Goal: Task Accomplishment & Management: Manage account settings

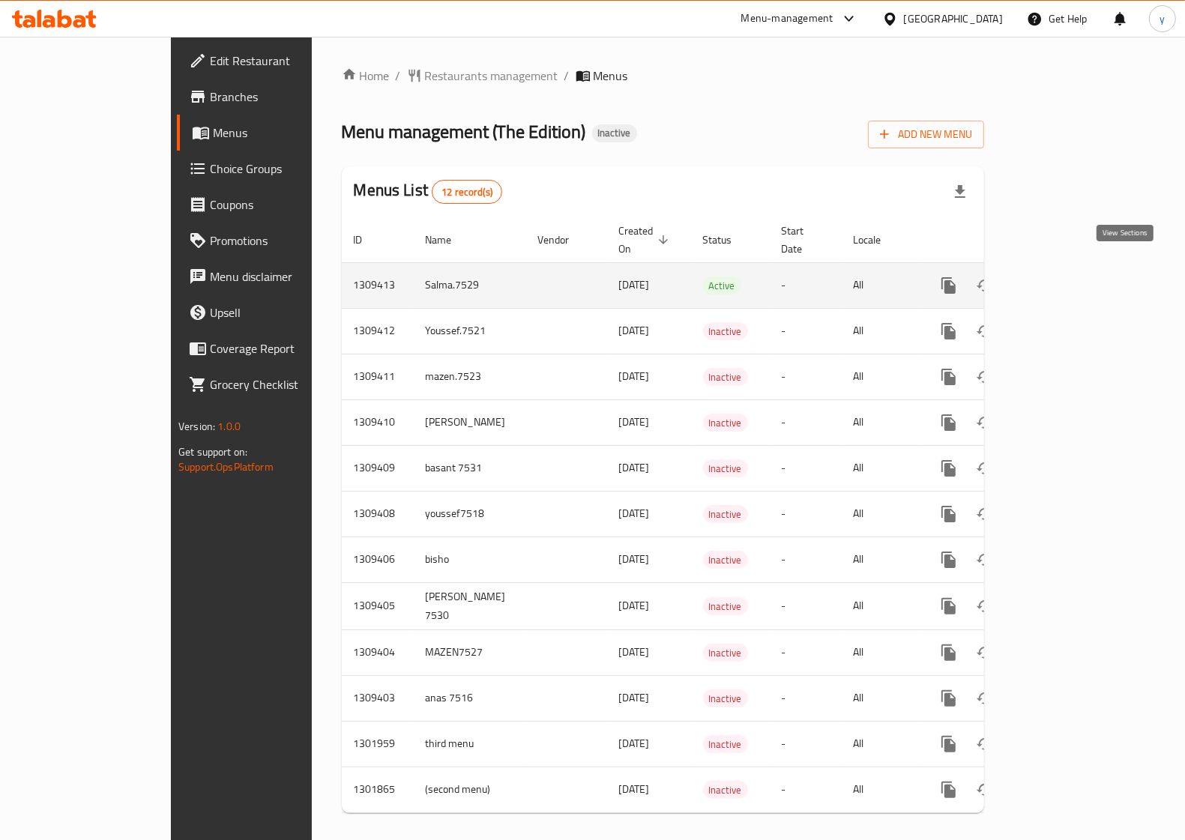
click at [1066, 277] on icon "enhanced table" at bounding box center [1057, 286] width 18 height 18
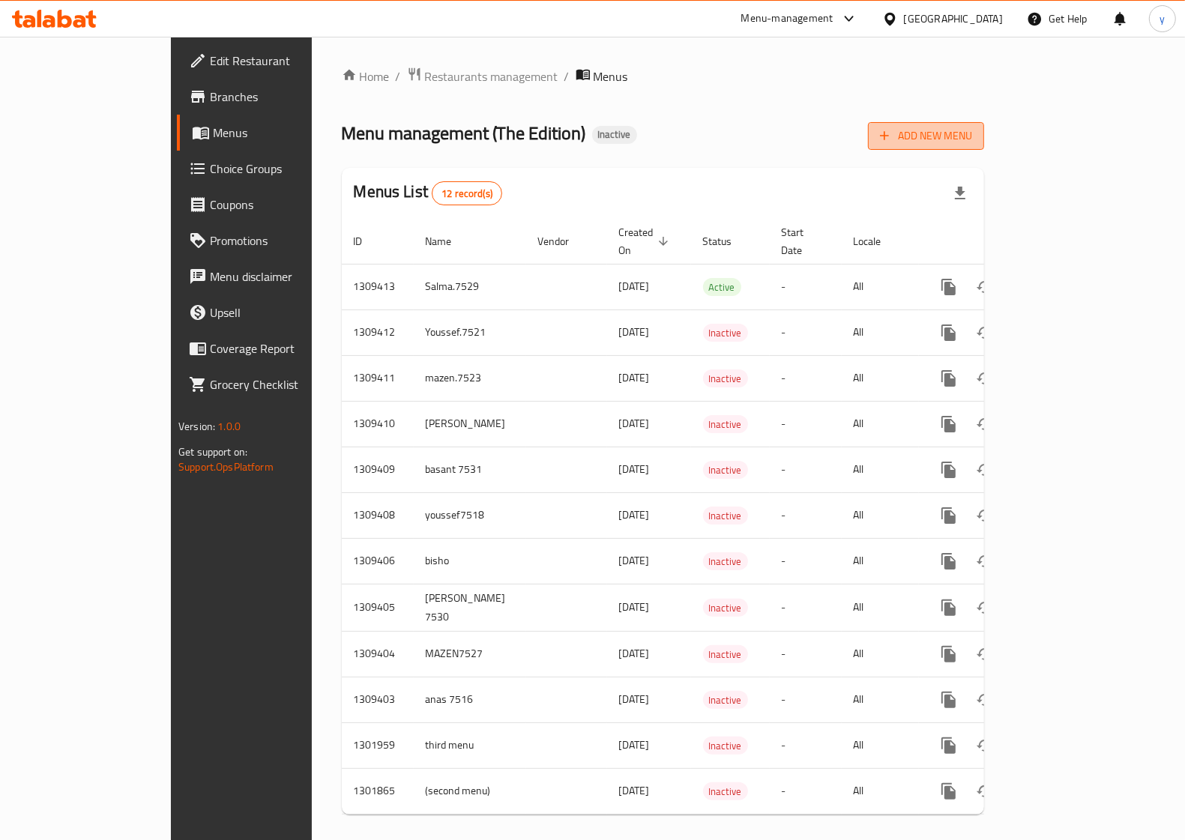
click at [972, 143] on span "Add New Menu" at bounding box center [926, 136] width 92 height 19
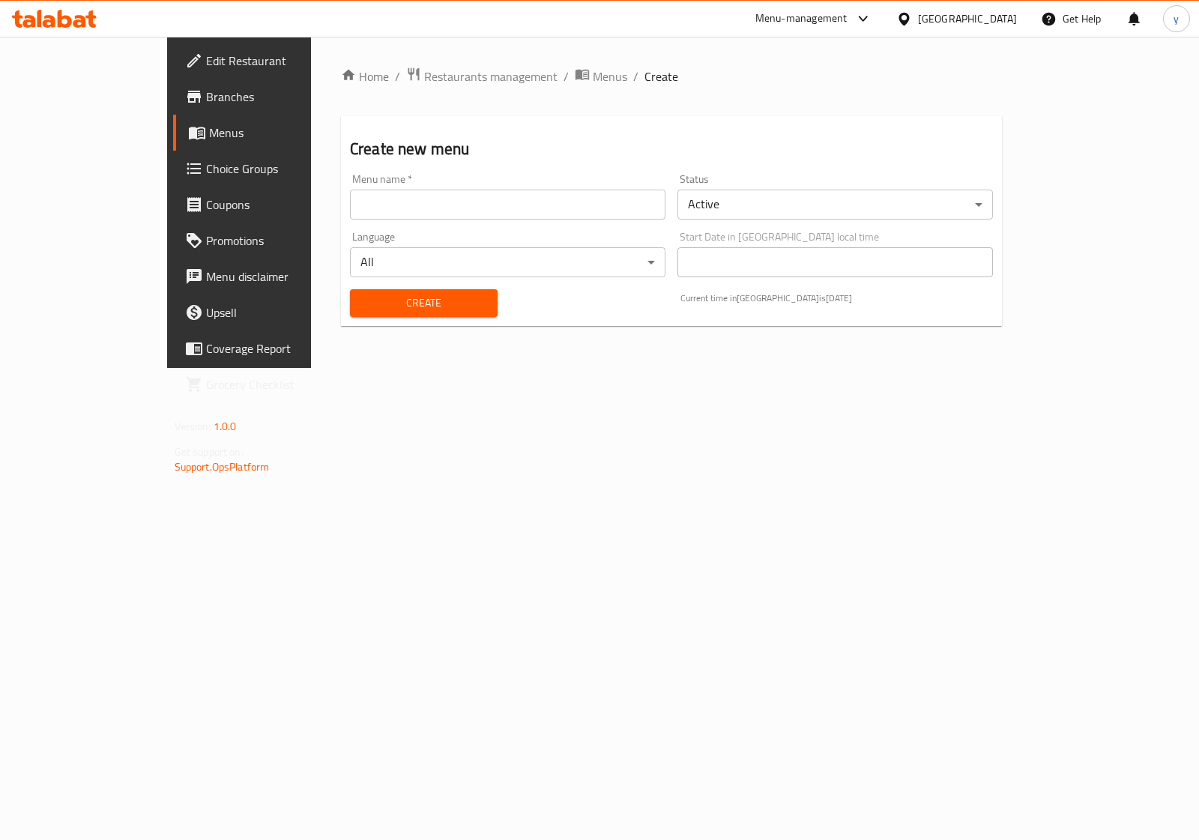
drag, startPoint x: 628, startPoint y: 211, endPoint x: 624, endPoint y: 217, distance: 7.7
click at [628, 211] on input "text" at bounding box center [508, 205] width 316 height 30
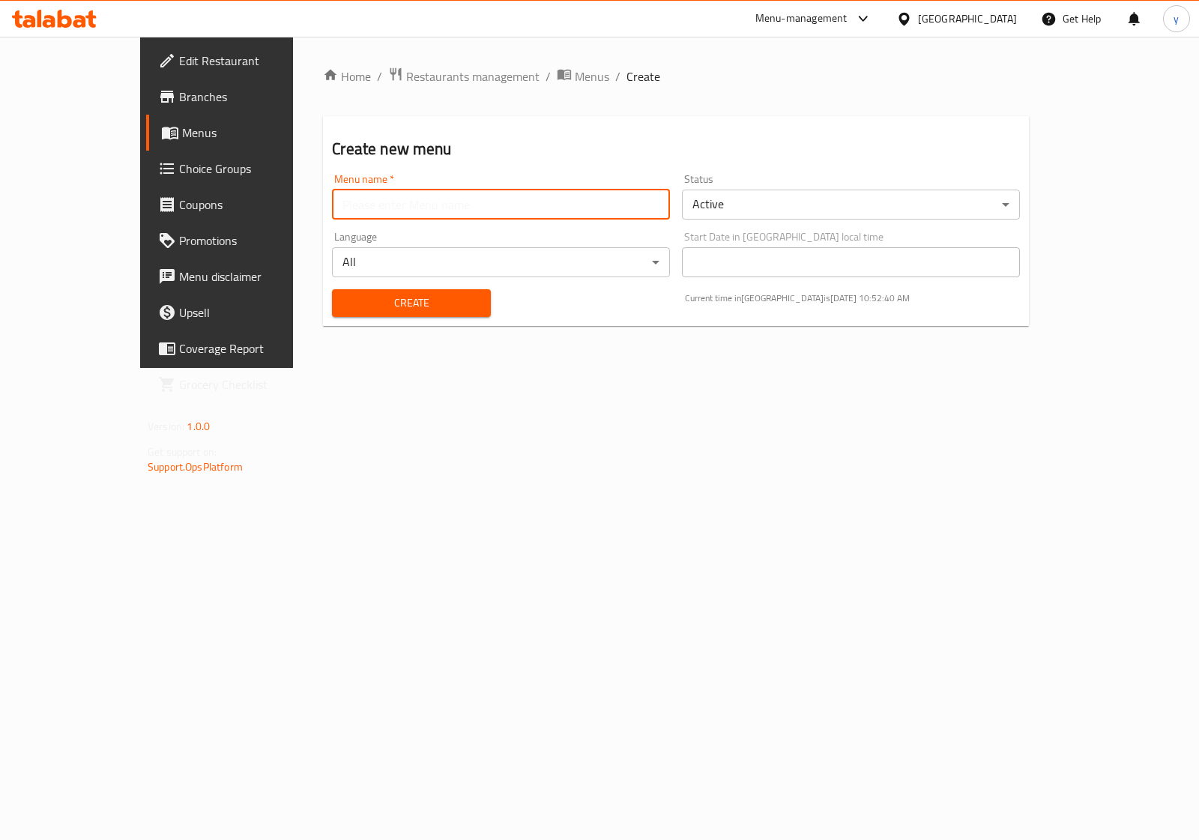
type input "youssef ayman 7519"
click at [362, 302] on span "Create" at bounding box center [411, 303] width 134 height 19
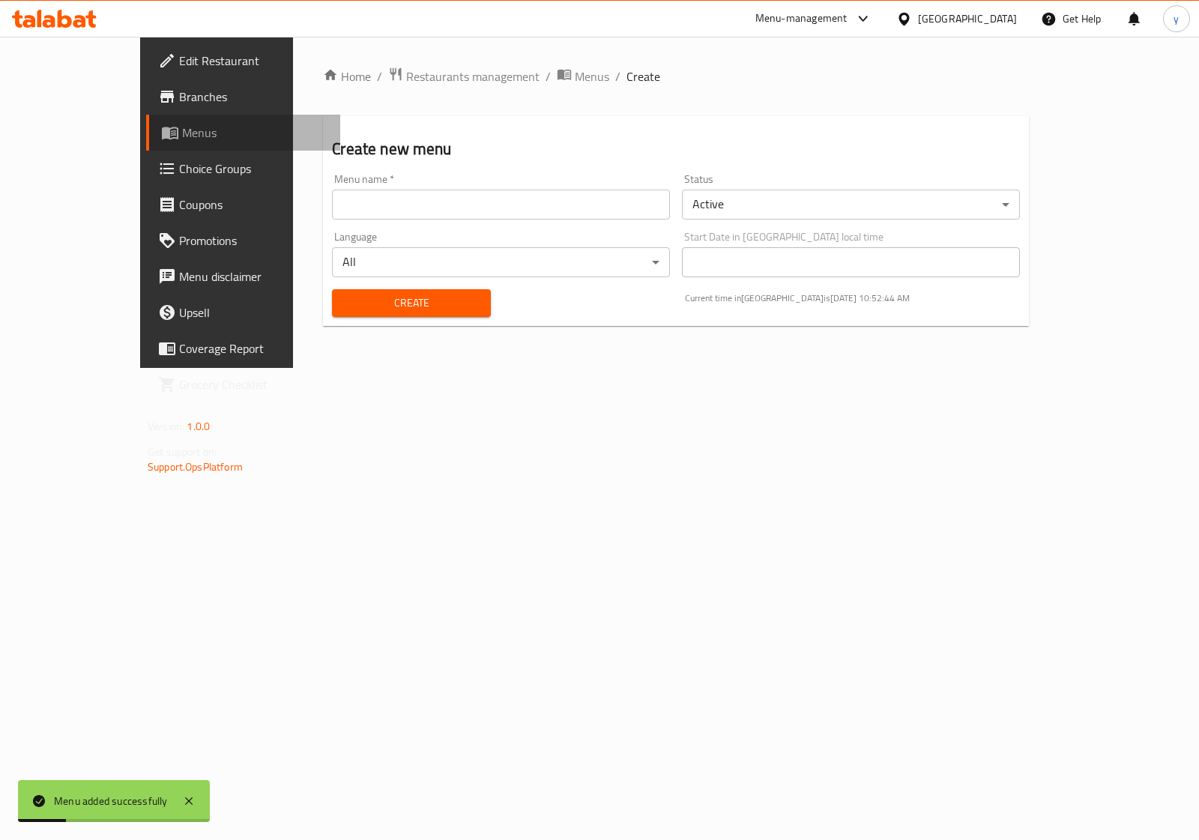
click at [182, 124] on span "Menus" at bounding box center [255, 133] width 146 height 18
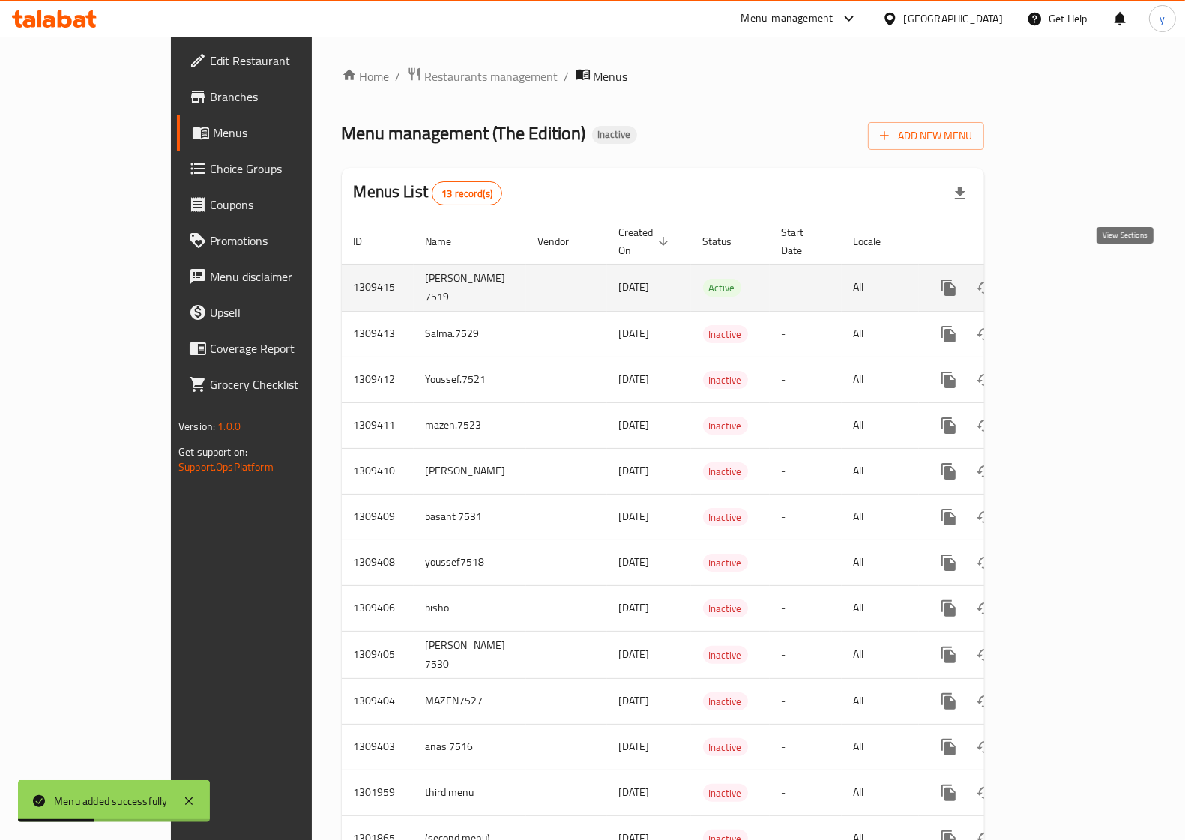
click at [1066, 279] on icon "enhanced table" at bounding box center [1057, 288] width 18 height 18
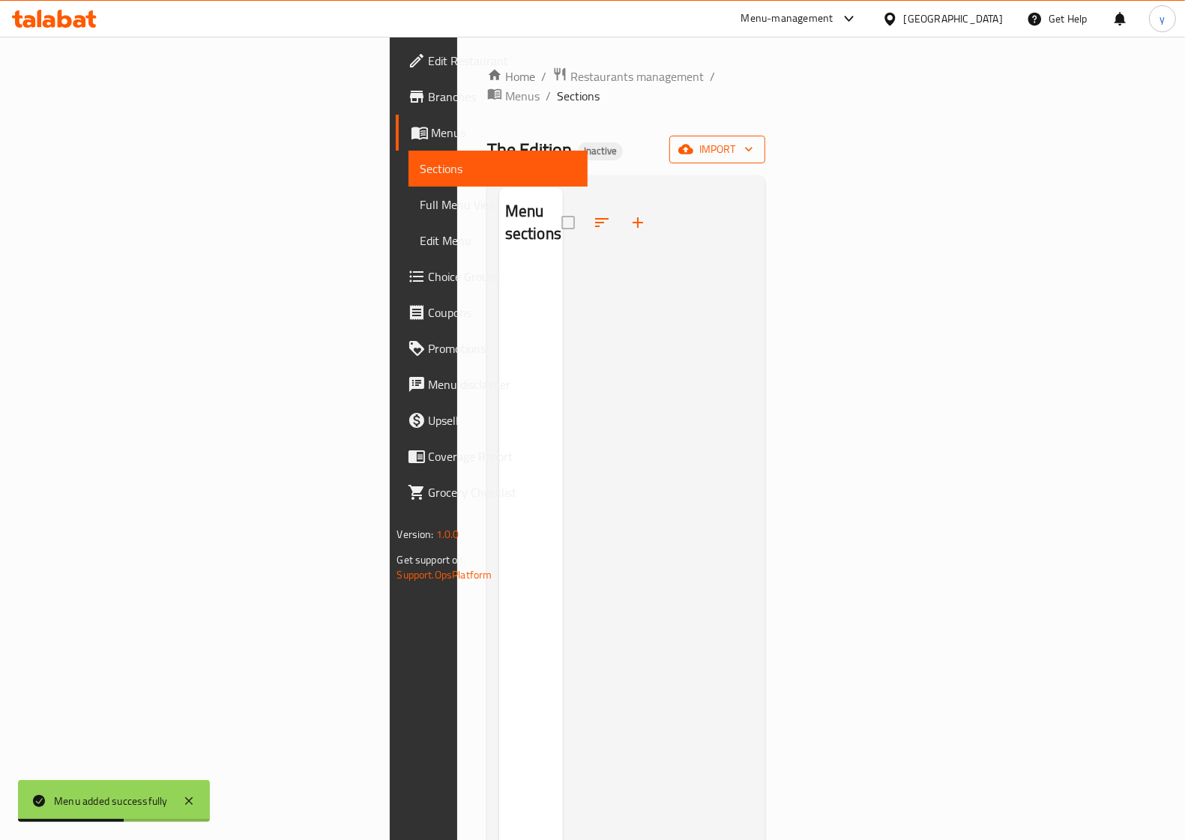
click at [753, 140] on span "import" at bounding box center [717, 149] width 72 height 19
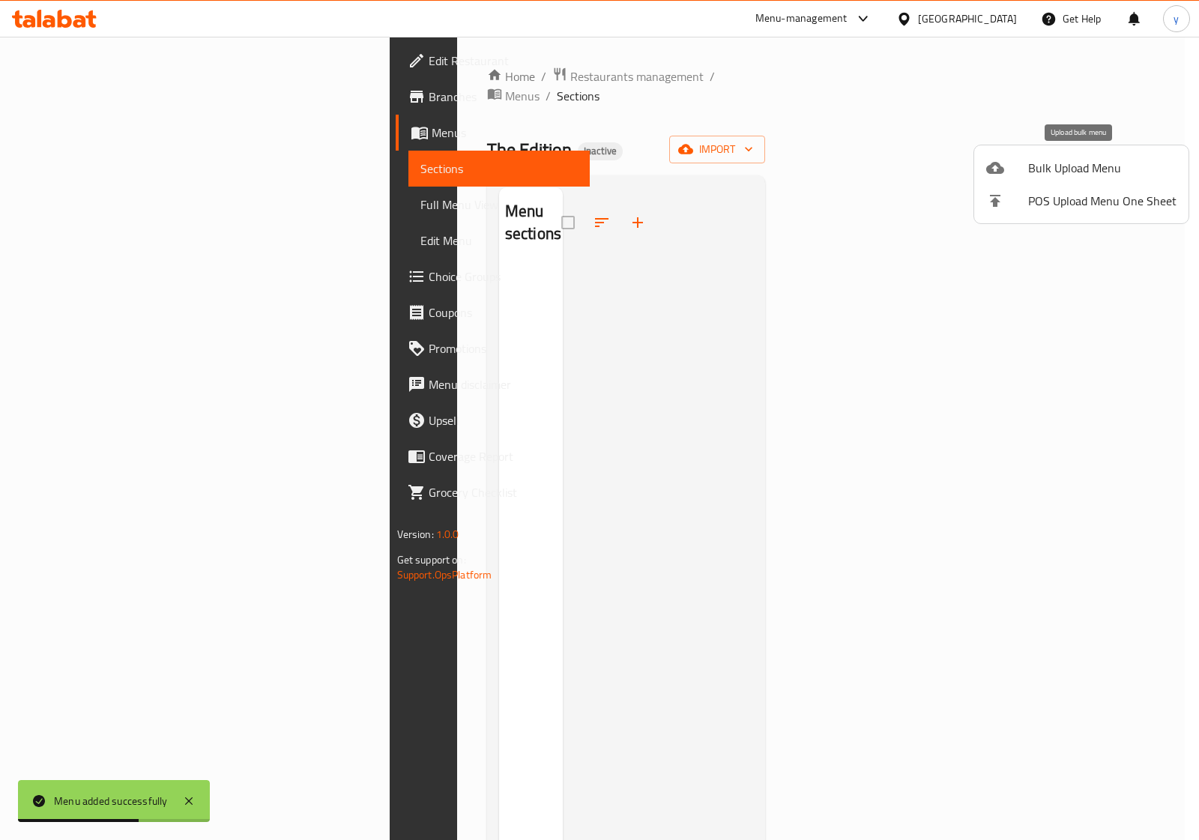
click at [1088, 159] on span "Bulk Upload Menu" at bounding box center [1102, 168] width 148 height 18
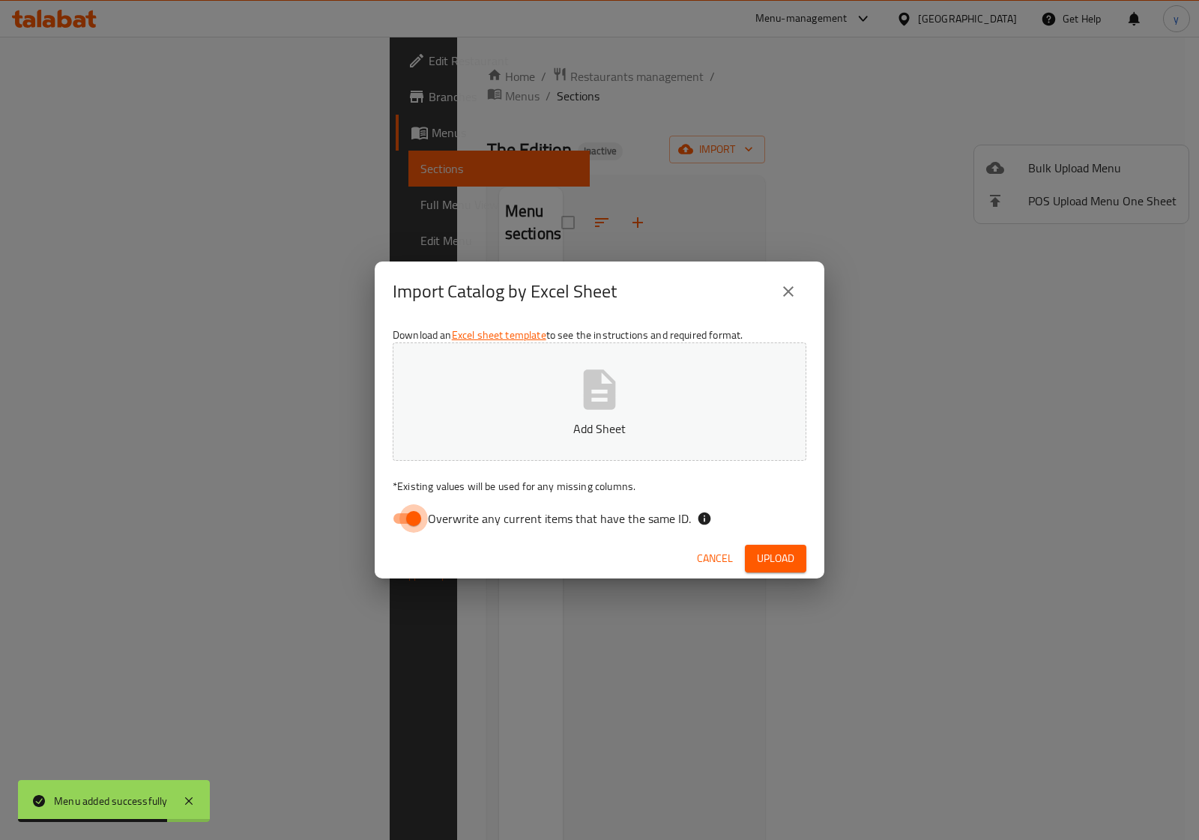
drag, startPoint x: 424, startPoint y: 514, endPoint x: 613, endPoint y: 408, distance: 216.4
click at [423, 513] on input "Overwrite any current items that have the same ID." at bounding box center [413, 518] width 85 height 28
checkbox input "false"
click at [626, 387] on button "Add Sheet" at bounding box center [600, 402] width 414 height 118
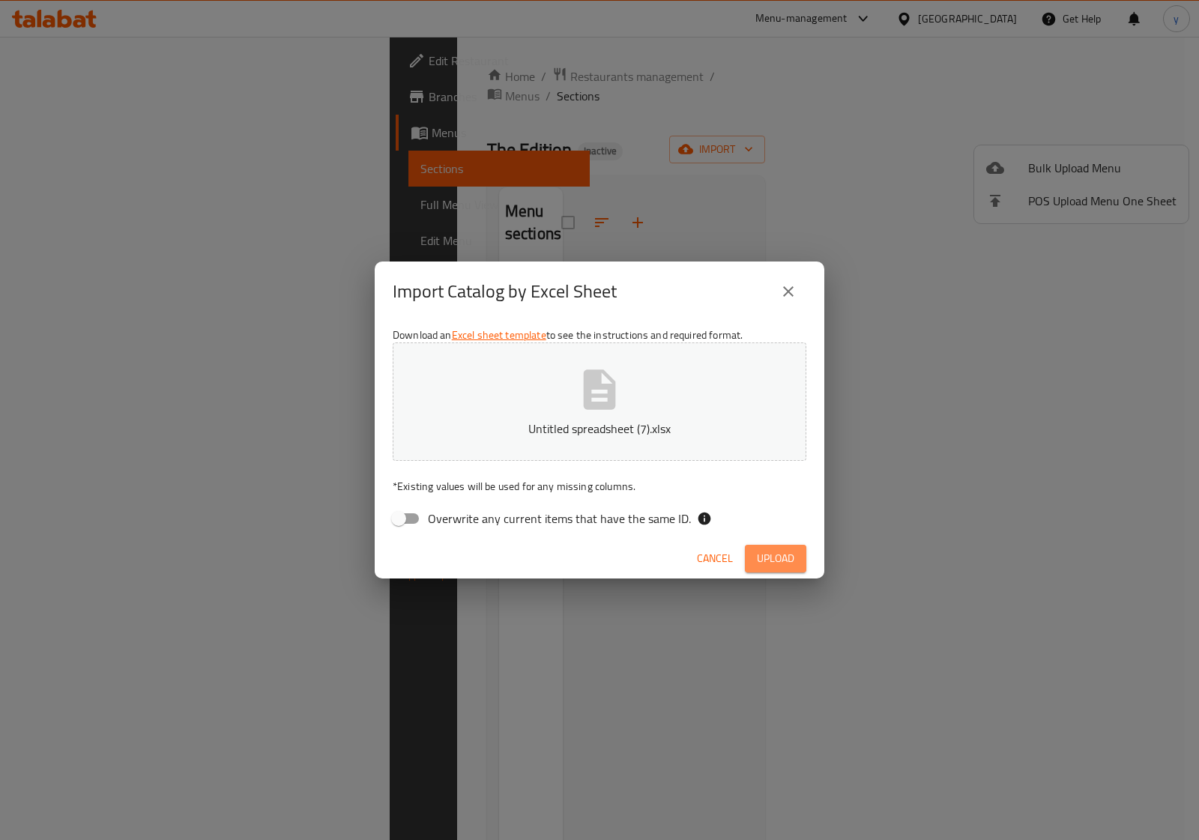
click at [774, 555] on span "Upload" at bounding box center [775, 558] width 37 height 19
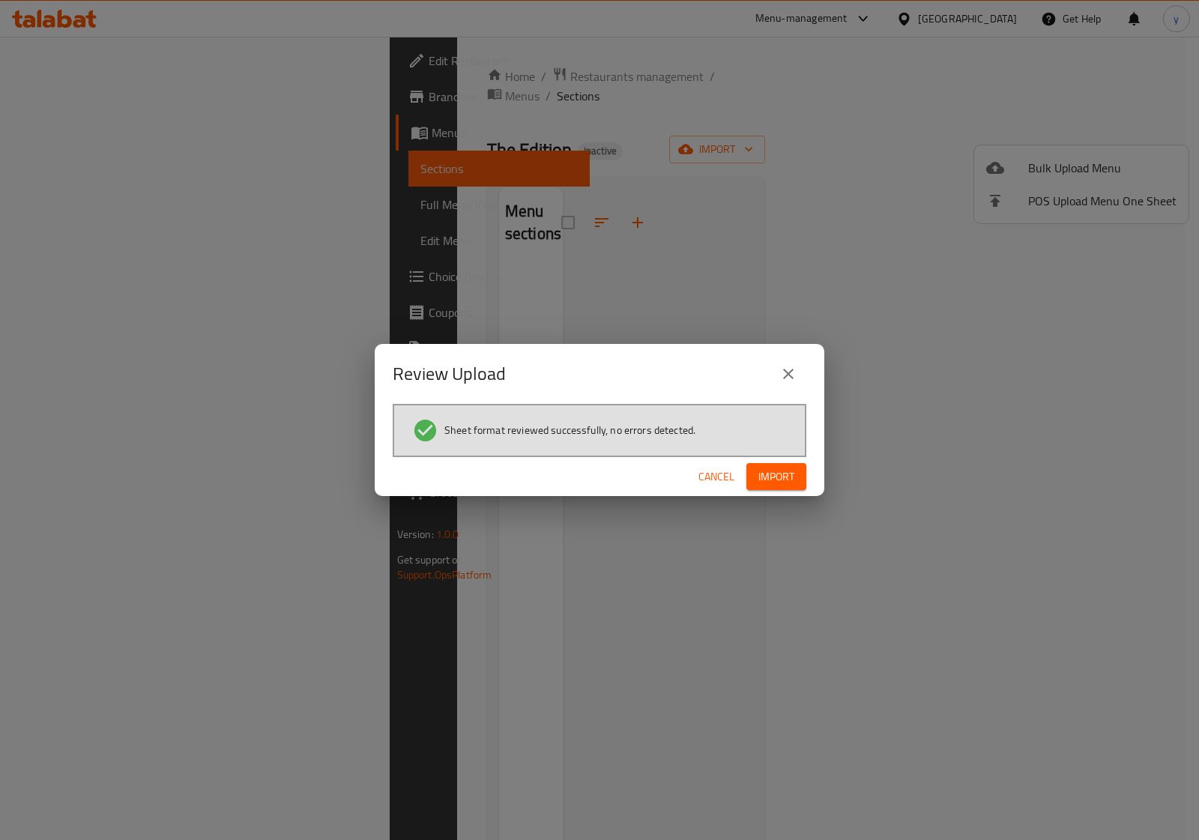
click at [765, 477] on span "Import" at bounding box center [776, 477] width 36 height 19
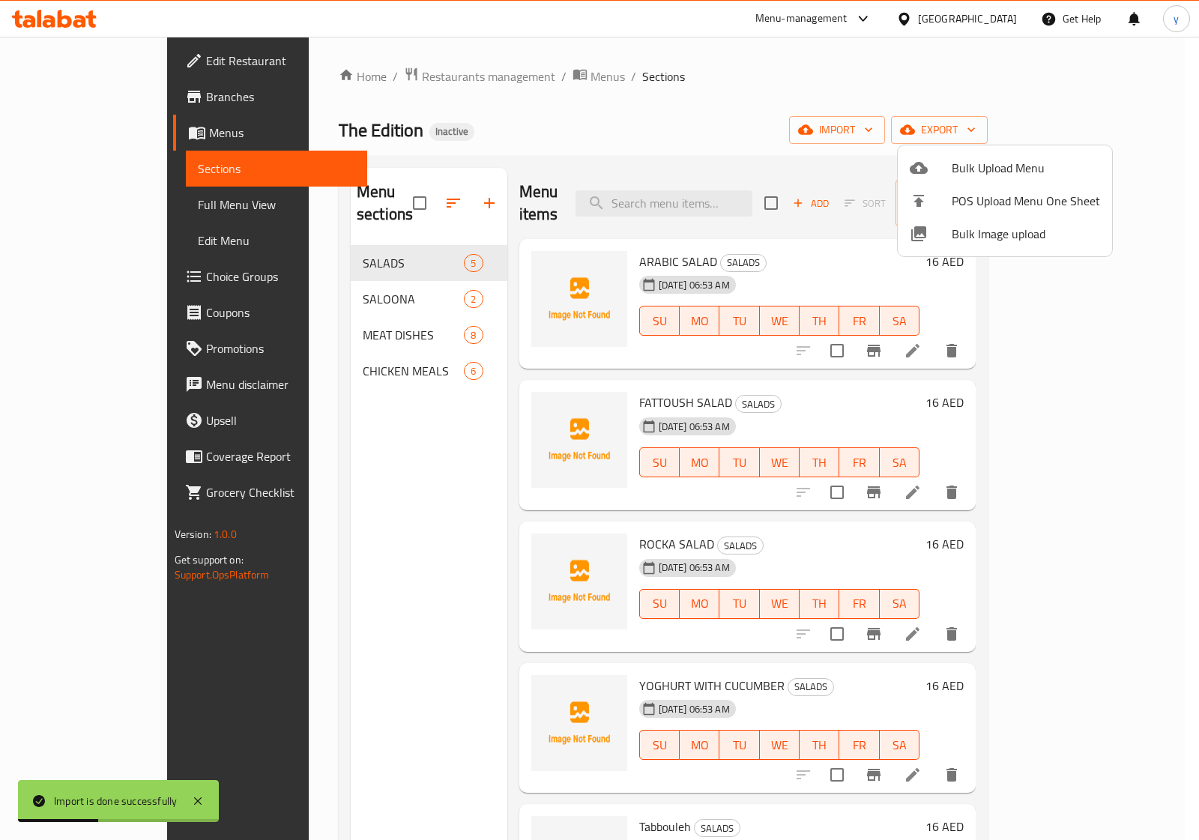
click at [380, 405] on div at bounding box center [599, 420] width 1199 height 840
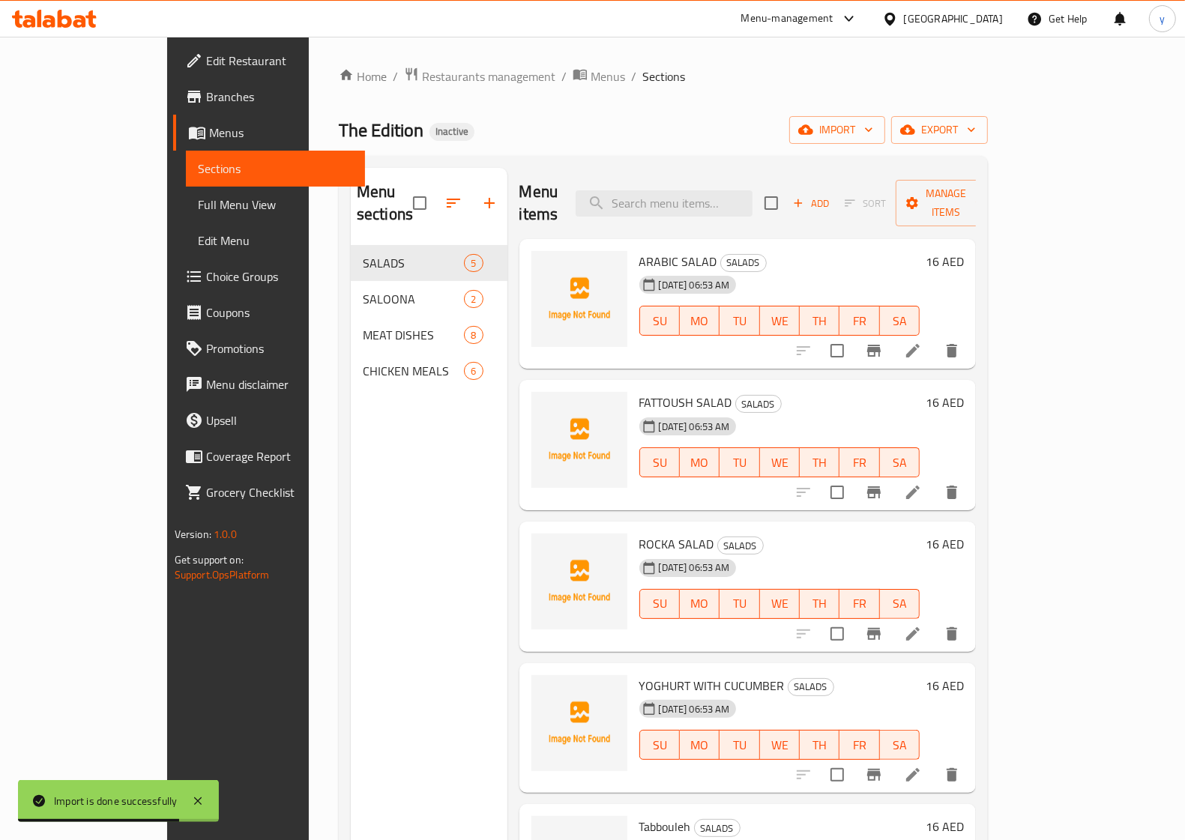
click at [198, 196] on span "Full Menu View" at bounding box center [275, 205] width 155 height 18
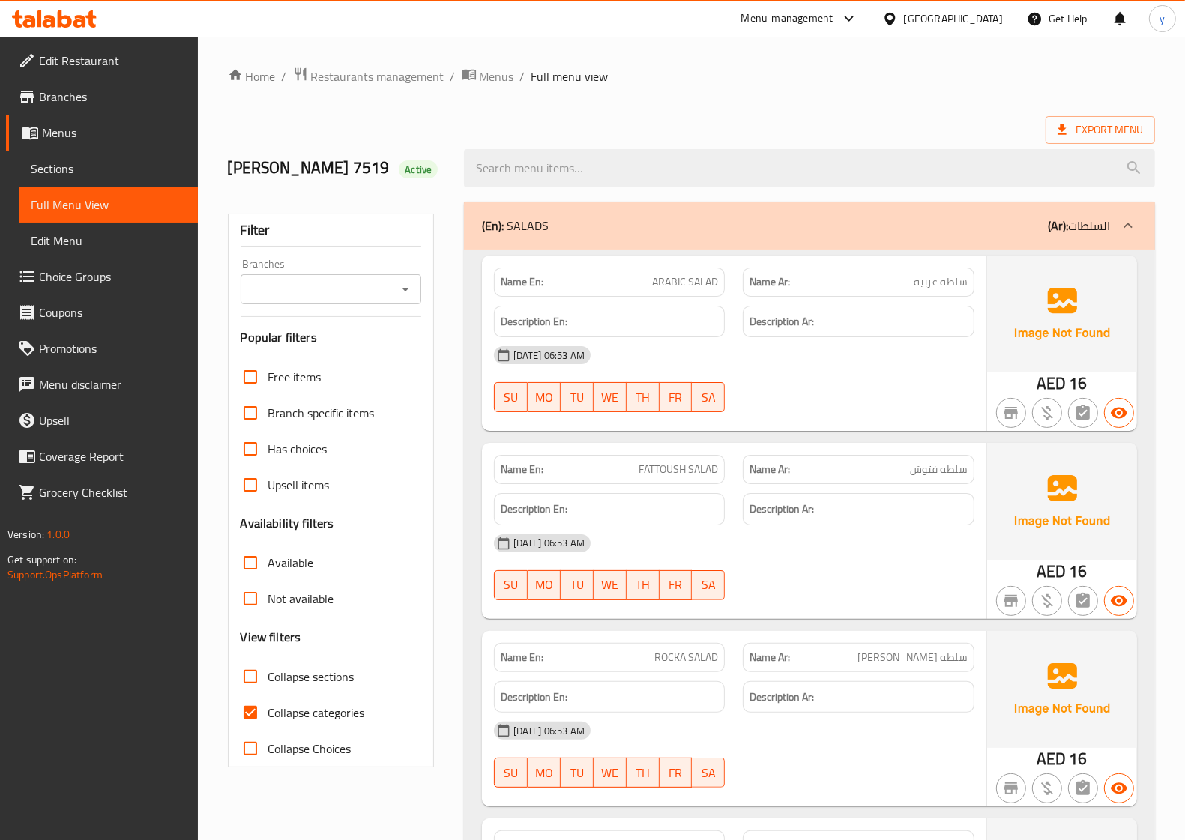
click at [250, 705] on input "Collapse categories" at bounding box center [250, 713] width 36 height 36
checkbox input "false"
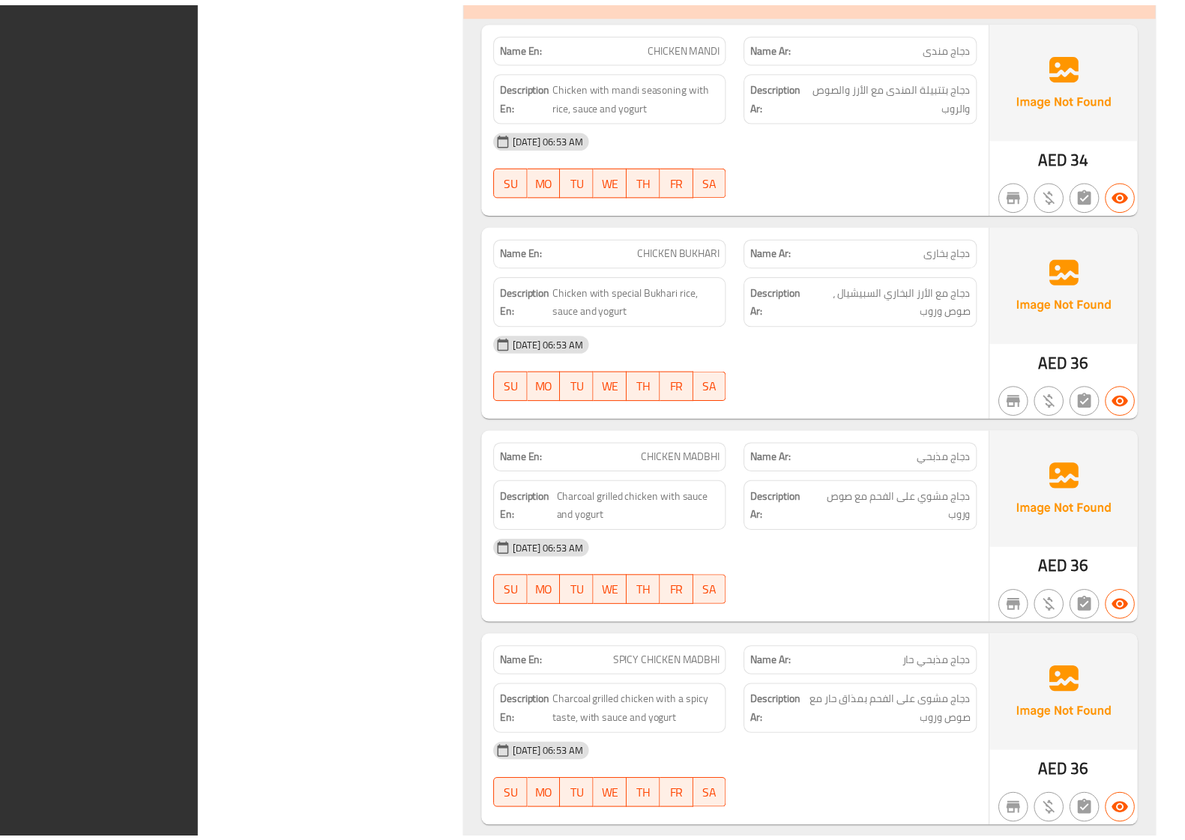
scroll to position [3913, 0]
